Goal: Find specific page/section: Find specific page/section

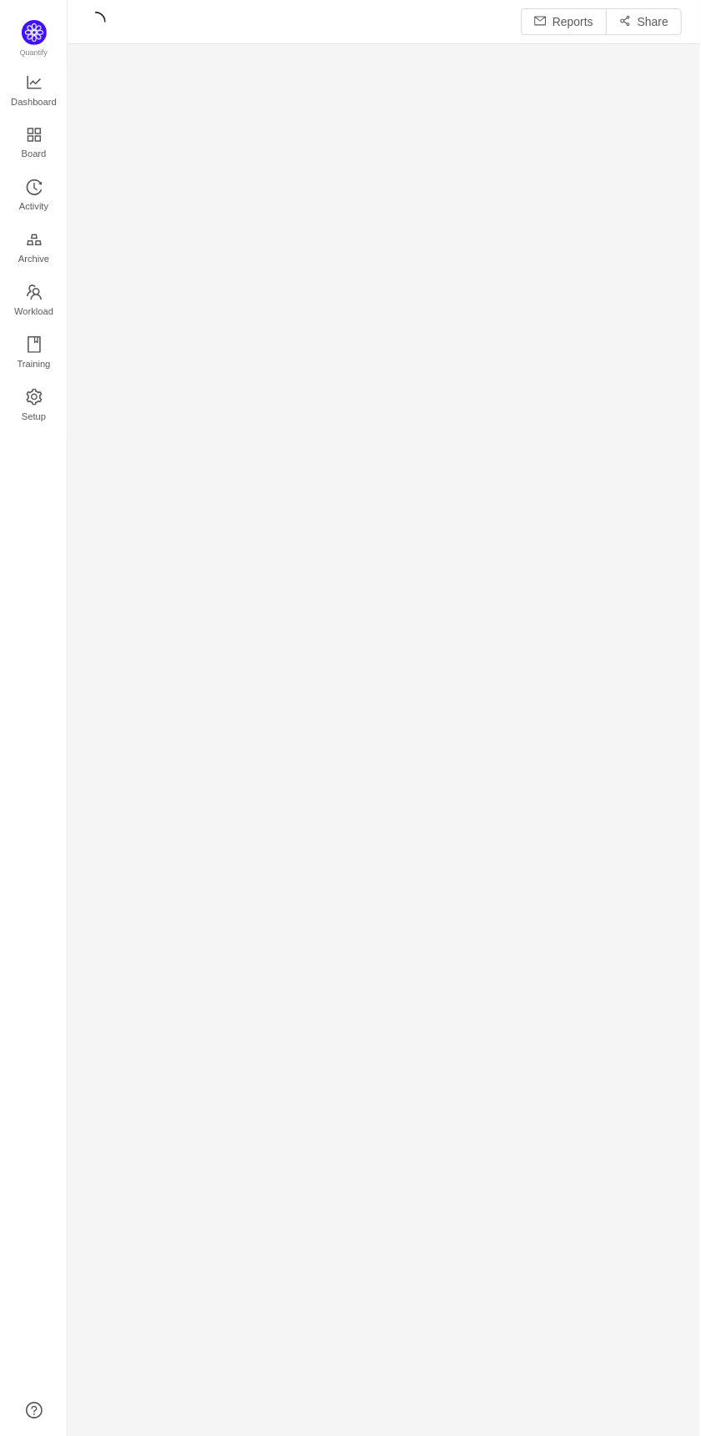
scroll to position [1440, 634]
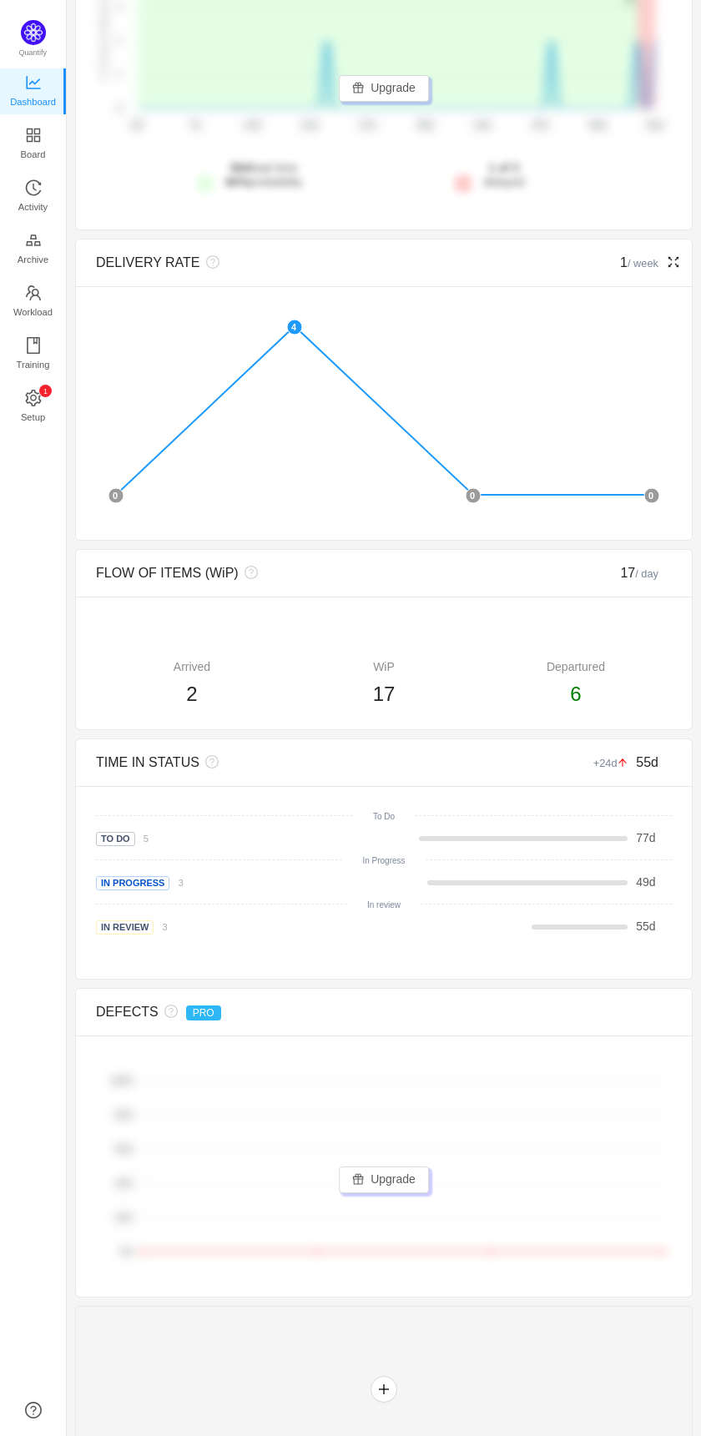
scroll to position [436, 0]
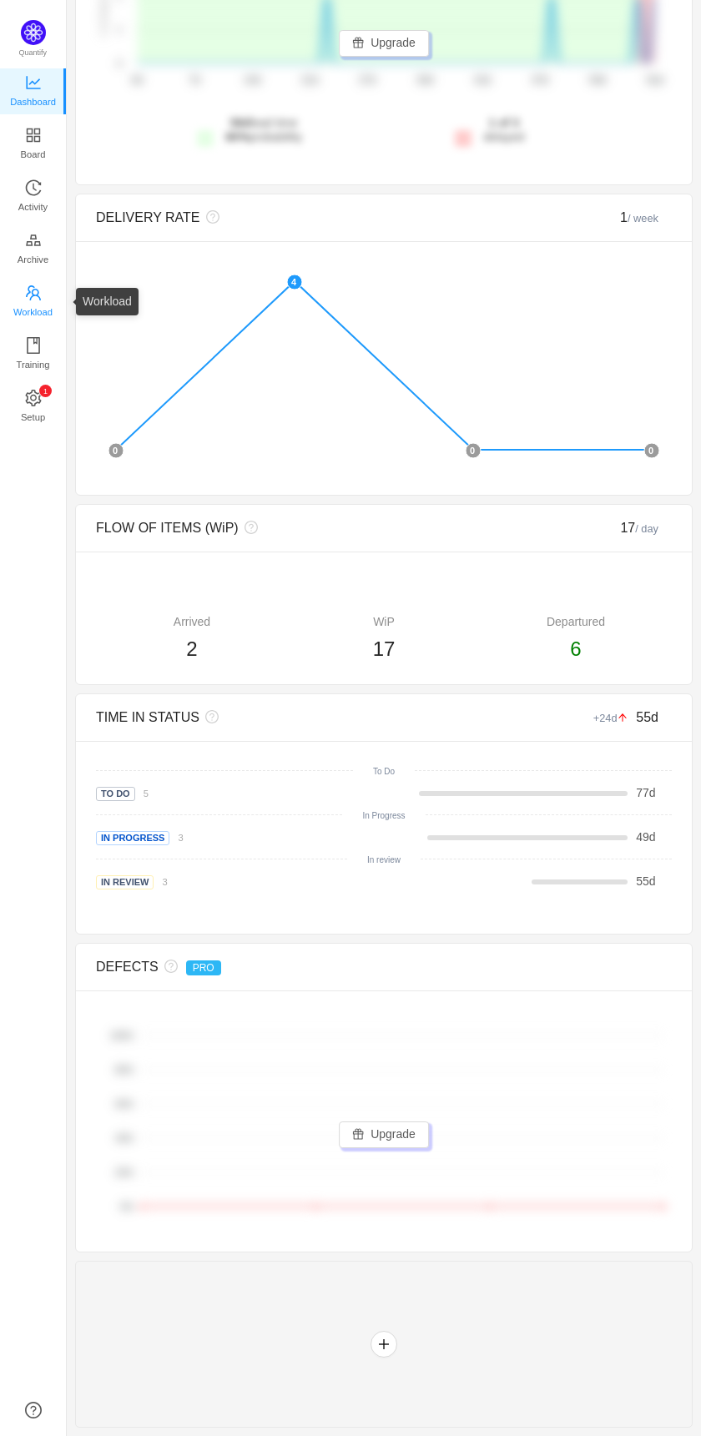
click at [33, 301] on span "Workload" at bounding box center [32, 311] width 39 height 33
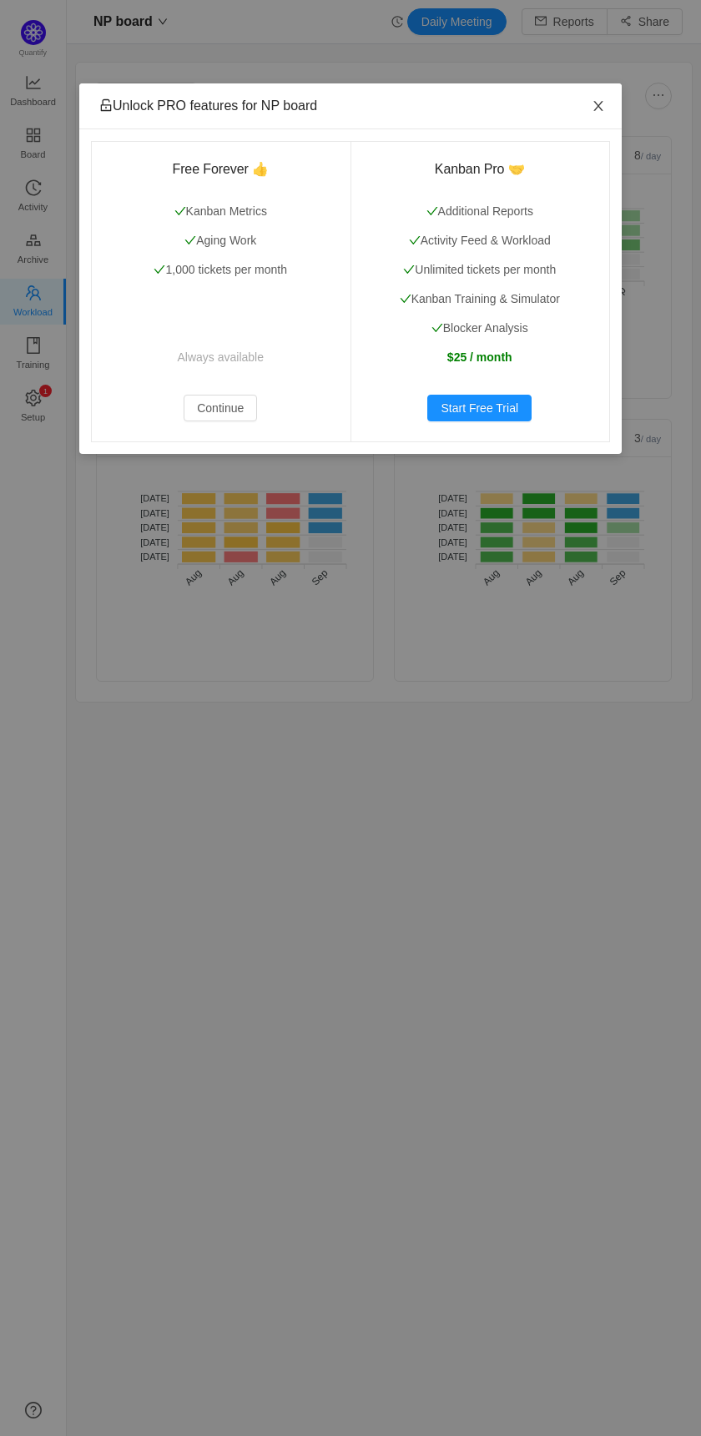
click at [602, 108] on icon "icon: close" at bounding box center [598, 105] width 13 height 13
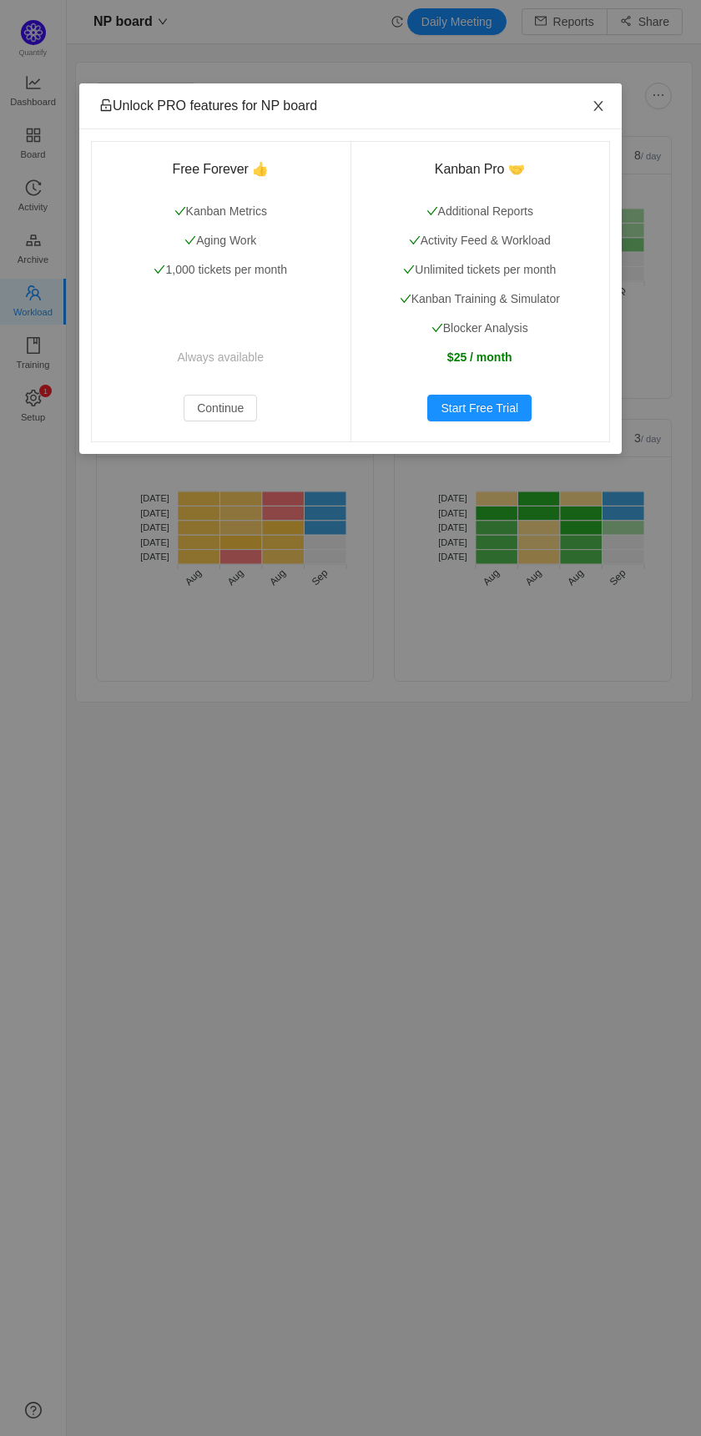
click at [600, 101] on icon "icon: close" at bounding box center [598, 105] width 13 height 13
click at [606, 108] on span "Close" at bounding box center [598, 106] width 47 height 47
click at [611, 111] on span "Close" at bounding box center [598, 106] width 47 height 47
